Goal: Information Seeking & Learning: Find specific fact

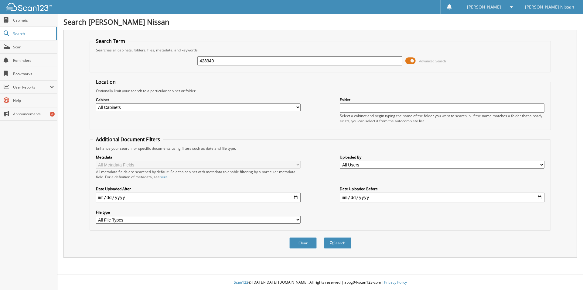
type input "428340"
click at [324, 237] on button "Search" at bounding box center [337, 242] width 27 height 11
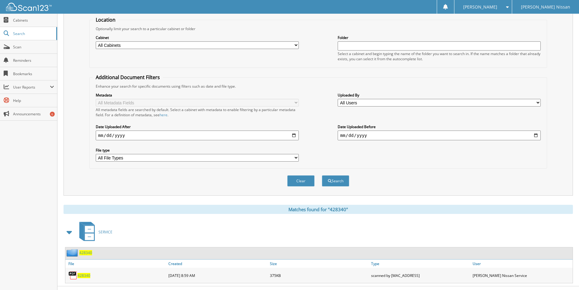
scroll to position [74, 0]
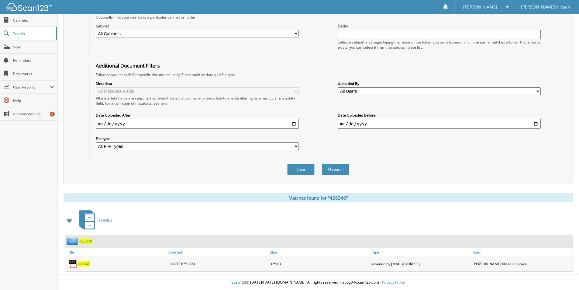
click at [84, 264] on span "428340" at bounding box center [83, 263] width 13 height 5
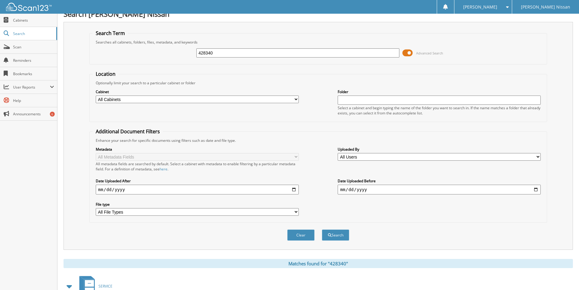
scroll to position [0, 0]
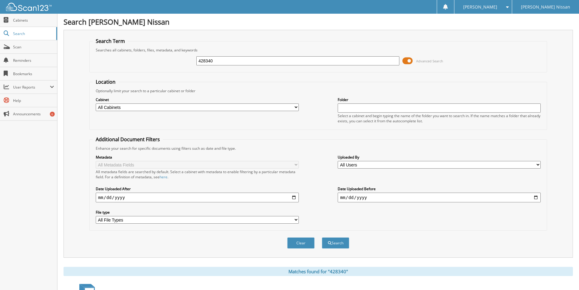
drag, startPoint x: 218, startPoint y: 61, endPoint x: 65, endPoint y: 35, distance: 154.8
click at [68, 52] on div "Search Term Searches all cabinets, folders, files, metadata, and keywords 42834…" at bounding box center [317, 144] width 509 height 228
type input "428441"
click at [322, 237] on button "Search" at bounding box center [335, 242] width 27 height 11
